Goal: Find specific page/section: Find specific page/section

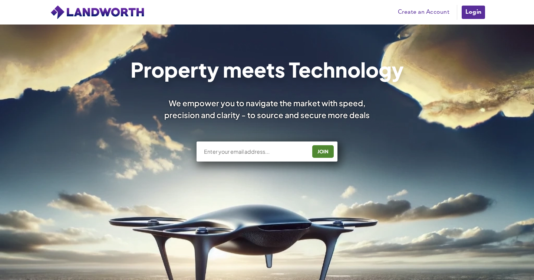
scroll to position [715, 0]
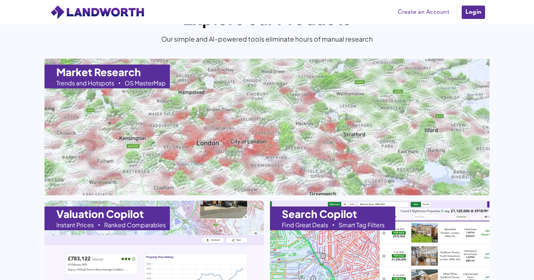
click at [132, 79] on div "Market Research Trends and Hotspots OS MasterMap" at bounding box center [107, 77] width 125 height 24
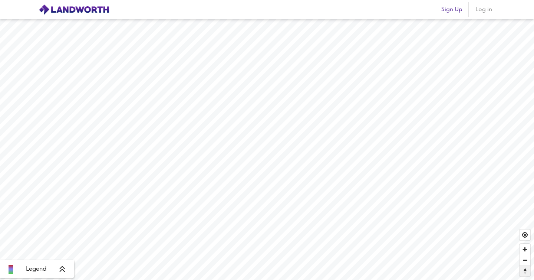
click at [525, 269] on span "Reset bearing to north" at bounding box center [525, 271] width 11 height 10
click at [526, 273] on span "Reset bearing to north" at bounding box center [525, 271] width 11 height 10
click at [527, 258] on span "Zoom out" at bounding box center [525, 260] width 11 height 10
click at [523, 258] on span "Zoom out" at bounding box center [525, 260] width 11 height 10
